Goal: Information Seeking & Learning: Find contact information

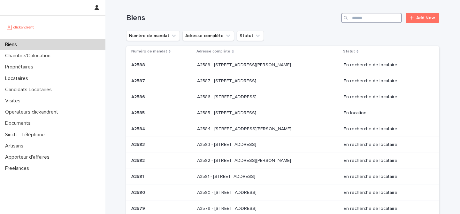
click at [370, 15] on input "Search" at bounding box center [371, 18] width 61 height 10
type input "****"
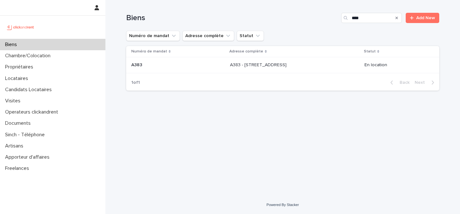
click at [295, 60] on div "A383 - [STREET_ADDRESS] A383 - [STREET_ADDRESS]" at bounding box center [294, 65] width 129 height 11
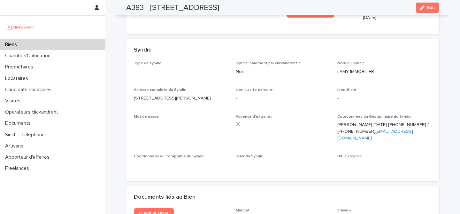
scroll to position [1899, 0]
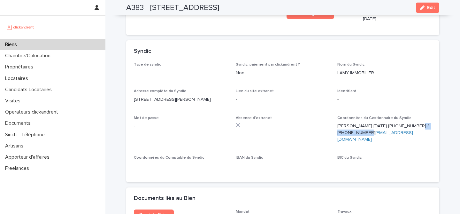
drag, startPoint x: 356, startPoint y: 121, endPoint x: 409, endPoint y: 114, distance: 54.2
click at [409, 123] on p "[PERSON_NAME]​​​​ [DATE] [PHONE_NUMBER] / [PHONE_NUMBER] [EMAIL_ADDRESS][DOMAIN…" at bounding box center [385, 133] width 94 height 20
copy p "[PHONE_NUMBER]"
drag, startPoint x: 371, startPoint y: 114, endPoint x: 405, endPoint y: 112, distance: 33.9
click at [405, 123] on p "[PERSON_NAME]​​​​ [DATE] [PHONE_NUMBER] / [PHONE_NUMBER] [EMAIL_ADDRESS][DOMAIN…" at bounding box center [385, 133] width 94 height 20
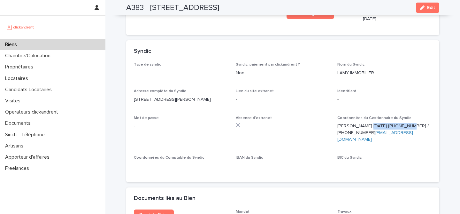
copy p "[PHONE_NUMBER]"
click at [303, 98] on div "Type de syndic - Syndic: paiement par clickandrent ? Non Nom du Syndic LAMY IMM…" at bounding box center [283, 118] width 298 height 112
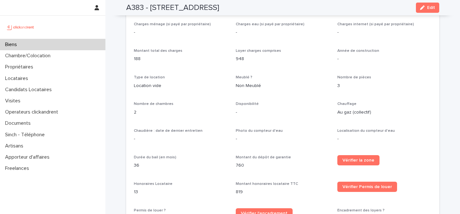
scroll to position [584, 0]
